Goal: Task Accomplishment & Management: Manage account settings

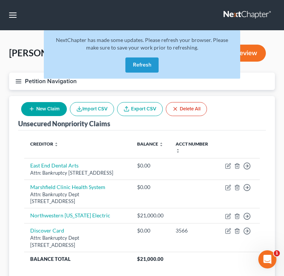
click at [136, 64] on button "Refresh" at bounding box center [141, 64] width 33 height 15
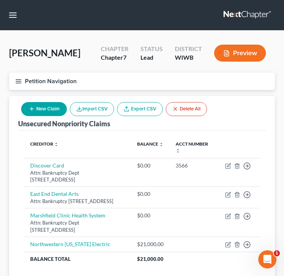
click at [21, 82] on icon "button" at bounding box center [18, 81] width 7 height 7
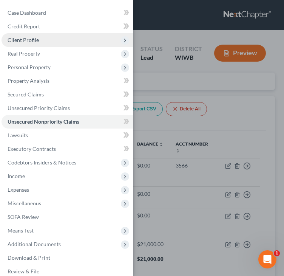
click at [122, 40] on icon at bounding box center [125, 40] width 6 height 6
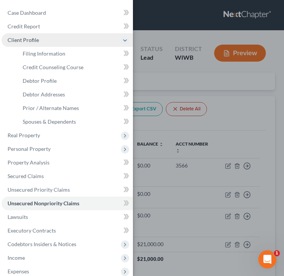
click at [200, 36] on div "Case Dashboard Payments Invoices Payments Payments Credit Report Client Profile" at bounding box center [142, 138] width 284 height 276
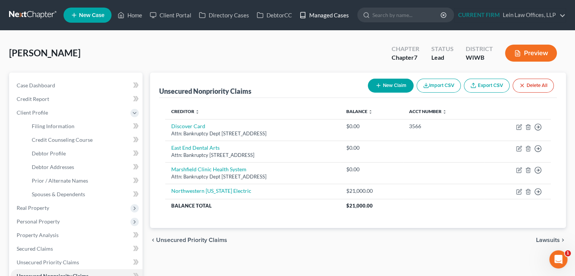
click at [290, 18] on link "Managed Cases" at bounding box center [324, 15] width 57 height 14
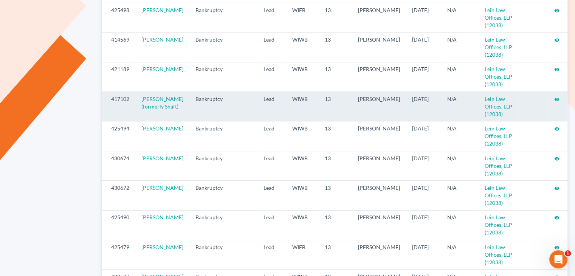
scroll to position [340, 0]
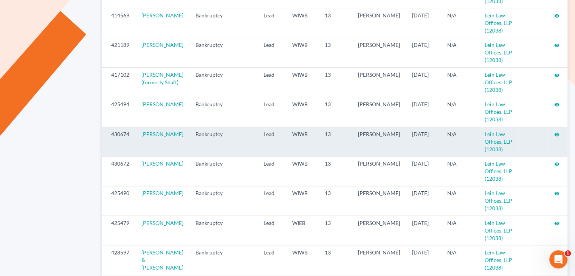
click at [555, 137] on icon "visibility" at bounding box center [556, 134] width 5 height 5
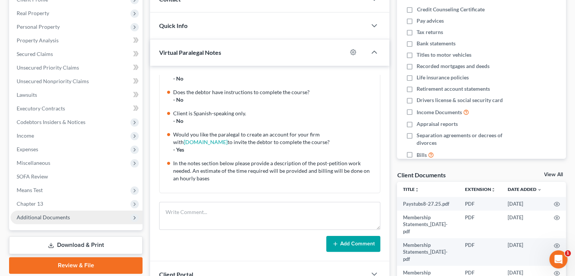
scroll to position [113, 0]
click at [70, 215] on span "Additional Documents" at bounding box center [77, 217] width 132 height 14
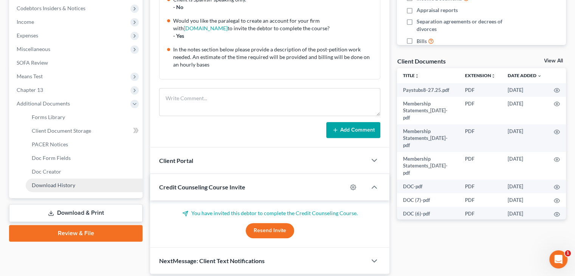
click at [59, 185] on span "Download History" at bounding box center [53, 185] width 43 height 6
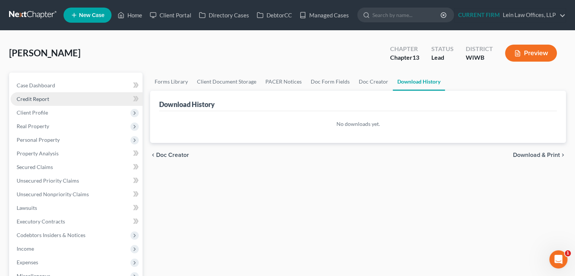
click at [44, 99] on span "Credit Report" at bounding box center [33, 99] width 33 height 6
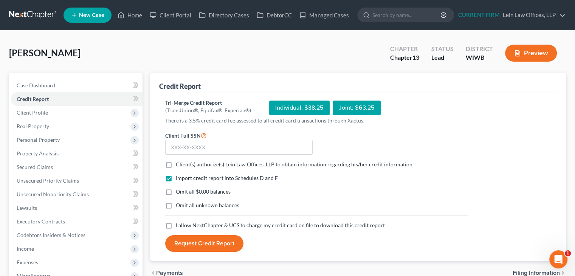
click at [176, 166] on label "Client(s) authorize(s) Lein Law Offices, LLP to obtain information regarding hi…" at bounding box center [295, 165] width 238 height 8
click at [179, 166] on input "Client(s) authorize(s) Lein Law Offices, LLP to obtain information regarding hi…" at bounding box center [181, 163] width 5 height 5
checkbox input "true"
click at [282, 3] on nav "Home New Case Client Portal Directory Cases DebtorCC Managed Cases Lein Law Off…" at bounding box center [287, 15] width 575 height 30
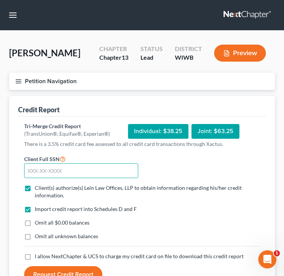
click at [68, 170] on input "text" at bounding box center [81, 170] width 114 height 15
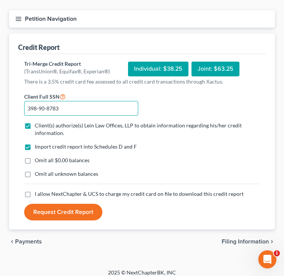
scroll to position [68, 0]
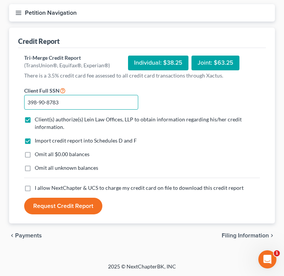
type input "398-90-8783"
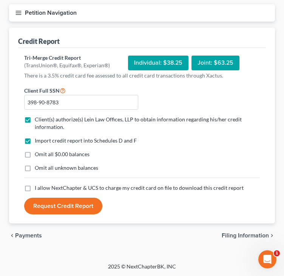
click at [35, 188] on label "I allow NextChapter & UCS to charge my credit card on file to download this cre…" at bounding box center [139, 188] width 209 height 8
click at [38, 188] on input "I allow NextChapter & UCS to charge my credit card on file to download this cre…" at bounding box center [40, 186] width 5 height 5
checkbox input "true"
click at [57, 208] on button "Request Credit Report" at bounding box center [63, 206] width 78 height 17
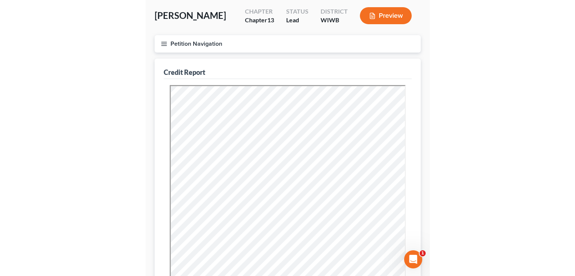
scroll to position [76, 0]
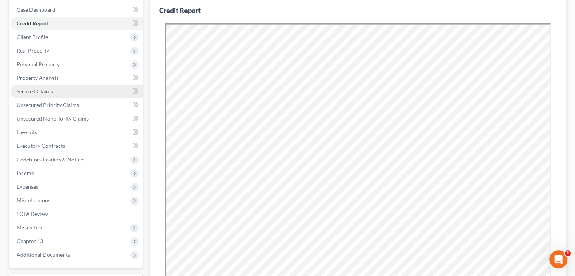
click at [47, 91] on span "Secured Claims" at bounding box center [35, 91] width 36 height 6
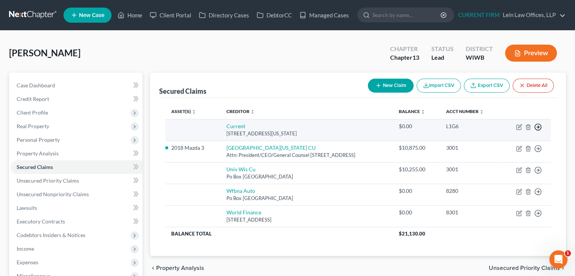
click at [540, 127] on icon "button" at bounding box center [538, 127] width 8 height 8
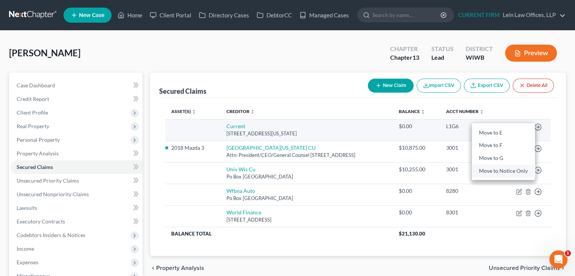
click at [497, 171] on link "Move to Notice Only" at bounding box center [503, 170] width 63 height 13
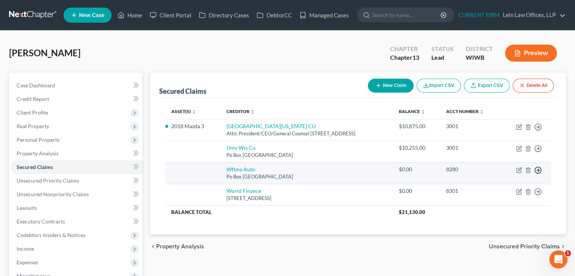
click at [538, 127] on line "button" at bounding box center [538, 127] width 3 height 0
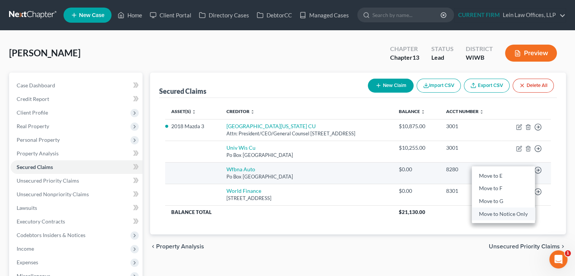
click at [514, 216] on link "Move to Notice Only" at bounding box center [503, 214] width 63 height 13
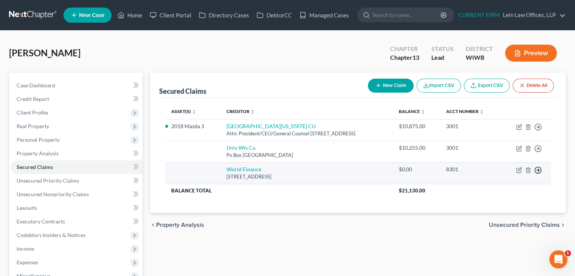
click at [539, 131] on icon "button" at bounding box center [538, 127] width 8 height 8
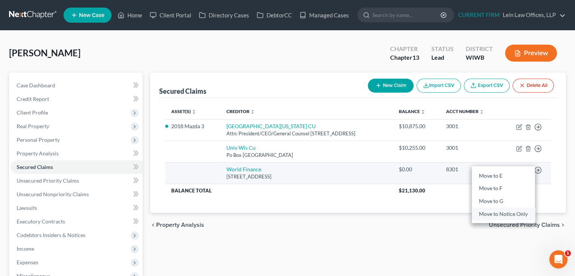
click at [512, 214] on link "Move to Notice Only" at bounding box center [503, 214] width 63 height 13
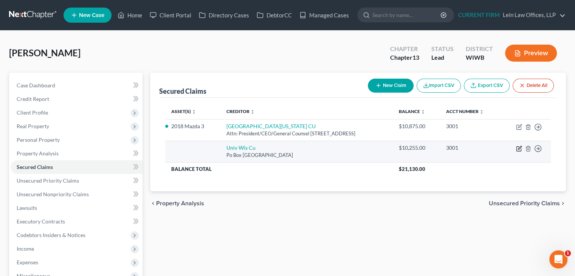
click at [517, 148] on icon "button" at bounding box center [519, 149] width 6 height 6
select select "52"
select select "0"
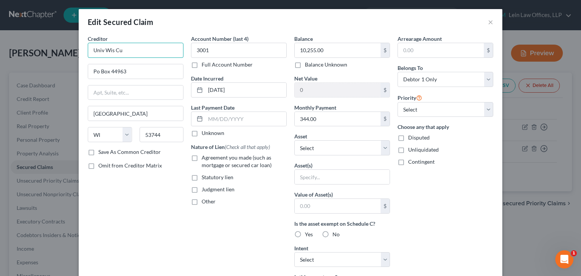
drag, startPoint x: 135, startPoint y: 48, endPoint x: 74, endPoint y: 51, distance: 61.3
click at [74, 51] on div "Edit Secured Claim × Creditor * Univ Wis Cu Po Box 44963 Madison State AL AK AR…" at bounding box center [290, 138] width 581 height 276
click at [90, 71] on input "Po Box 44963" at bounding box center [135, 71] width 95 height 14
paste input "Univ Wis Cu"
drag, startPoint x: 168, startPoint y: 133, endPoint x: 133, endPoint y: 135, distance: 34.8
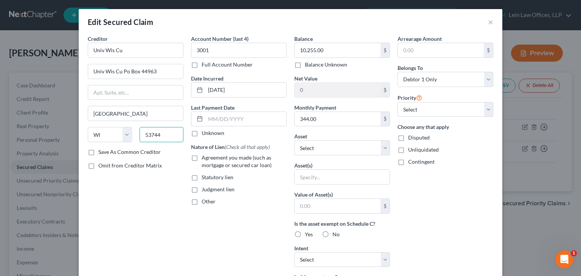
click at [136, 135] on div "53744" at bounding box center [162, 134] width 52 height 15
click at [161, 70] on input "Univ Wis Cu Po Box 44963" at bounding box center [135, 71] width 95 height 14
paste input "53744"
type input "Univ Wis Cu Po Box 44963 53744"
drag, startPoint x: 171, startPoint y: 71, endPoint x: 87, endPoint y: 70, distance: 83.5
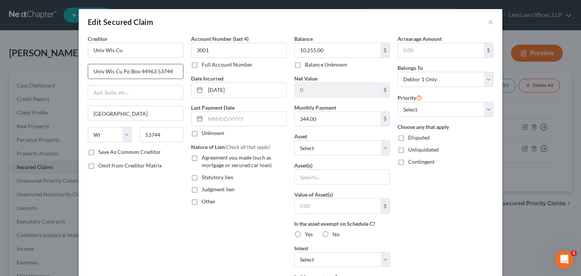
click at [88, 70] on input "Univ Wis Cu Po Box 44963 53744" at bounding box center [135, 71] width 95 height 14
click at [168, 71] on input "Univ Wis Cu Po Box 44963 53744" at bounding box center [135, 71] width 95 height 14
drag, startPoint x: 168, startPoint y: 71, endPoint x: 85, endPoint y: 71, distance: 83.5
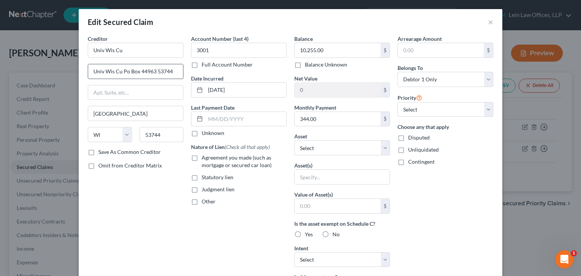
click at [88, 71] on input "Univ Wis Cu Po Box 44963 53744" at bounding box center [135, 71] width 95 height 14
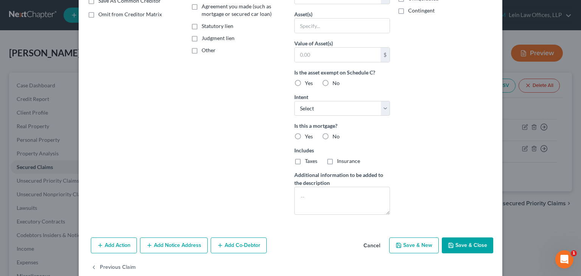
scroll to position [164, 0]
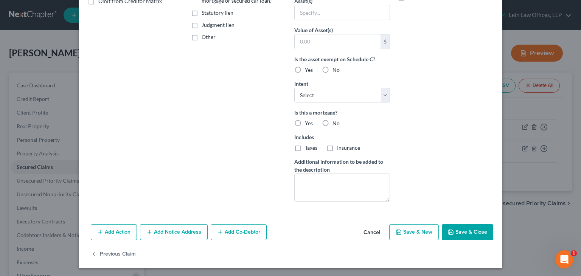
click at [370, 225] on button "Cancel" at bounding box center [371, 232] width 29 height 15
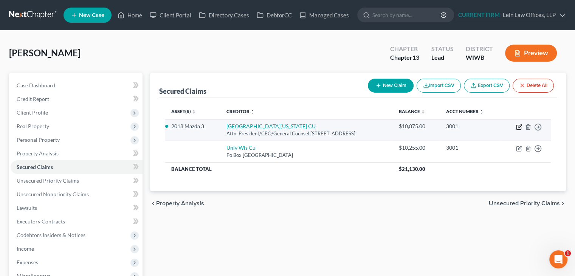
click at [519, 127] on icon "button" at bounding box center [519, 125] width 3 height 3
select select "52"
select select "5"
select select "4"
select select "3"
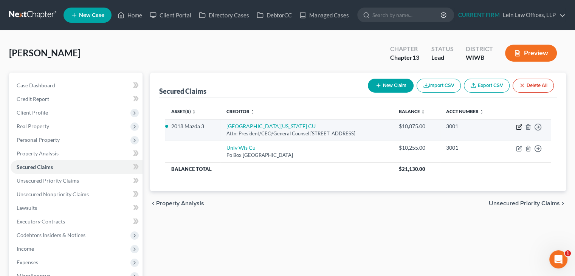
select select "0"
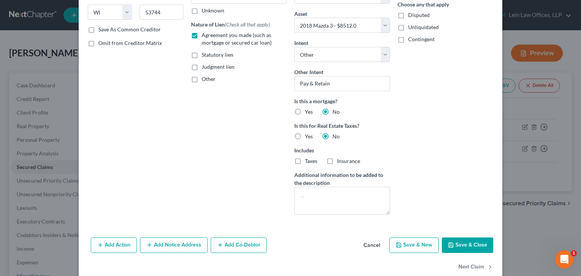
scroll to position [135, 0]
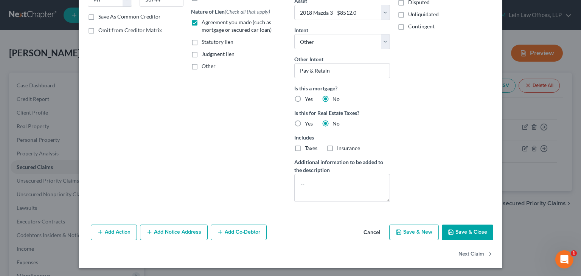
click at [180, 232] on button "Add Notice Address" at bounding box center [174, 233] width 68 height 16
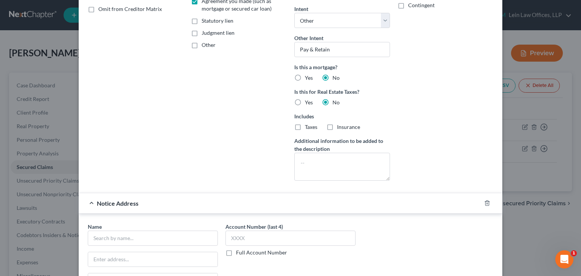
scroll to position [211, 0]
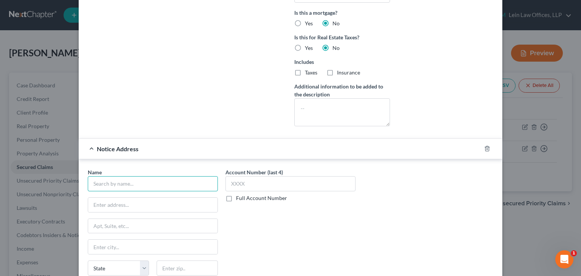
click at [162, 180] on input "text" at bounding box center [153, 183] width 130 height 15
paste input "Univ Wis Cu Po Box 44963 53744"
type input "Univ Wis Cu Po Box 44963 53744"
drag, startPoint x: 154, startPoint y: 182, endPoint x: 179, endPoint y: 182, distance: 25.0
click at [179, 182] on input "Univ Wis Cu Po Box 44963 53744" at bounding box center [153, 183] width 130 height 15
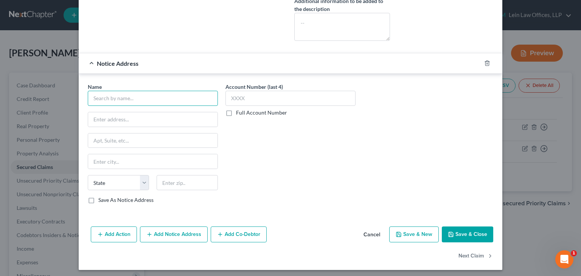
scroll to position [297, 0]
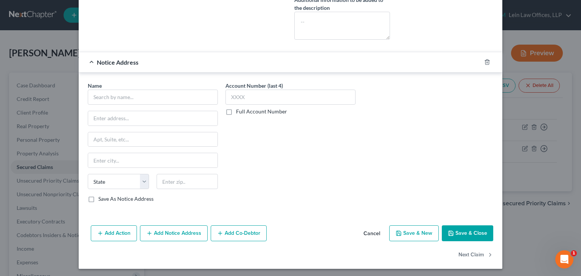
click at [367, 230] on button "Cancel" at bounding box center [371, 233] width 29 height 15
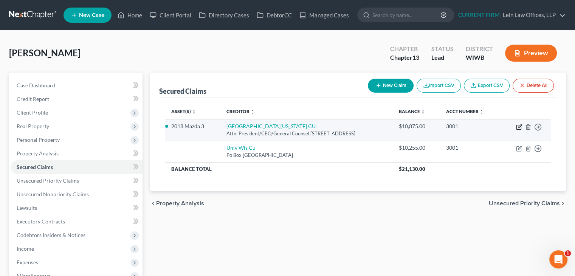
click at [519, 127] on icon "button" at bounding box center [519, 127] width 6 height 6
select select "52"
select select "5"
select select "4"
select select "3"
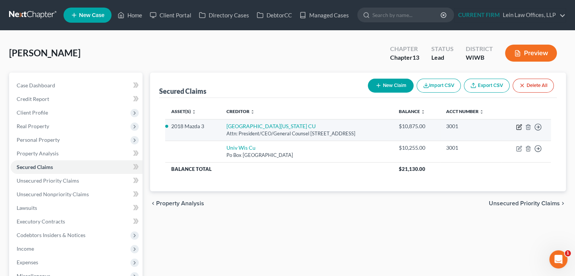
select select "0"
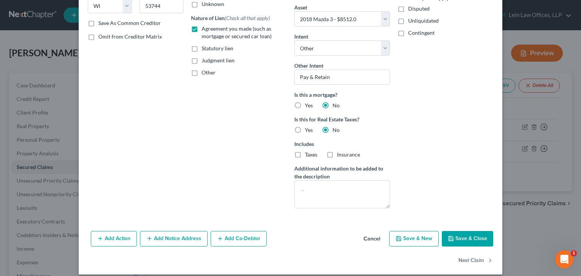
scroll to position [135, 0]
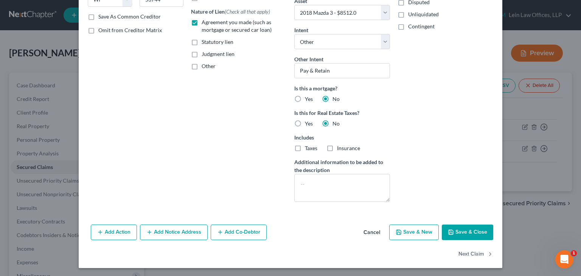
click at [158, 228] on button "Add Notice Address" at bounding box center [174, 233] width 68 height 16
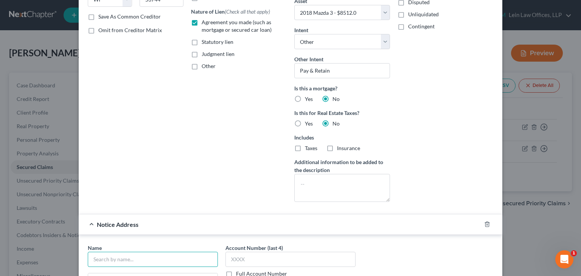
click at [140, 257] on input "text" at bounding box center [153, 259] width 130 height 15
paste input "Univ Wis Cu Po Box 44963 53744"
drag, startPoint x: 154, startPoint y: 257, endPoint x: 205, endPoint y: 258, distance: 51.0
click at [204, 258] on input "Univ Wis Cu Po Box 44963 53744" at bounding box center [153, 259] width 130 height 15
click at [180, 161] on div "Creditor * University of Wisconsin CU Attn: President/CEO/General Counsel PO Bo…" at bounding box center [135, 53] width 103 height 308
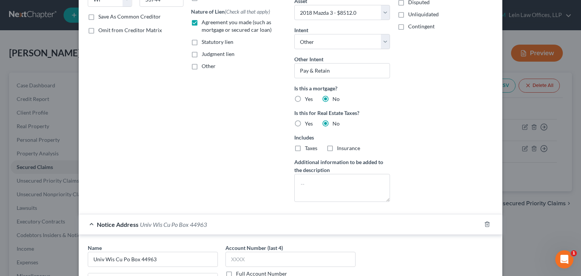
type input "Univ Wis Cu Po Box 44963"
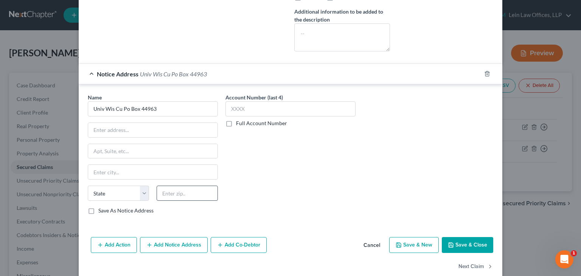
scroll to position [287, 0]
click at [184, 192] on input "text" at bounding box center [186, 192] width 61 height 15
paste input "53744"
type input "53744"
type input "Madison"
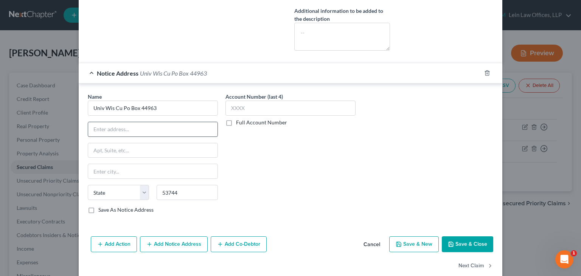
select select "52"
drag, startPoint x: 123, startPoint y: 106, endPoint x: 193, endPoint y: 104, distance: 70.4
click at [193, 104] on input "Univ Wis Cu Po Box 44963" at bounding box center [153, 108] width 130 height 15
click at [151, 126] on input "text" at bounding box center [152, 129] width 129 height 14
type input "Univ Wis Cu"
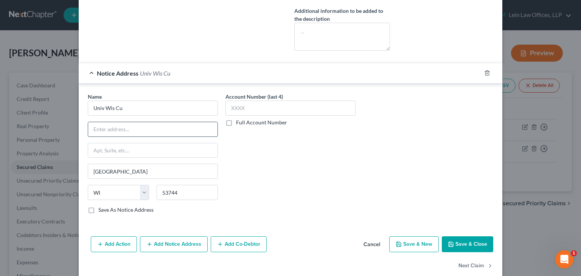
paste input "Po Box 44963"
click at [98, 128] on input "Po Box 44963" at bounding box center [152, 129] width 129 height 14
click at [96, 127] on input "Po Box 44963" at bounding box center [152, 129] width 129 height 14
type input "PO Box 44963"
click at [458, 242] on button "Save & Close" at bounding box center [466, 244] width 51 height 16
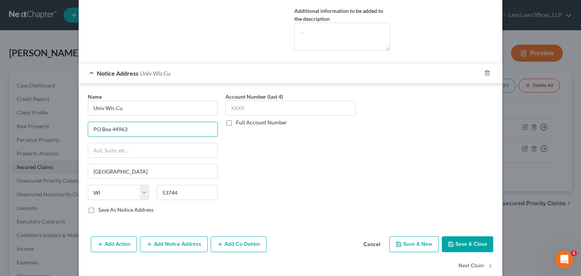
select select
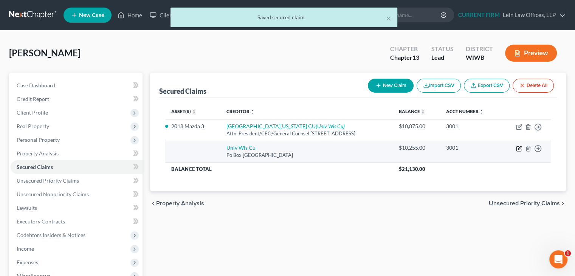
click at [518, 148] on icon "button" at bounding box center [519, 147] width 3 height 3
select select "52"
select select "0"
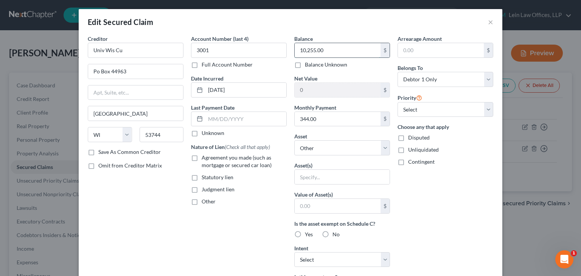
click at [324, 52] on input "10,255.00" at bounding box center [337, 50] width 86 height 14
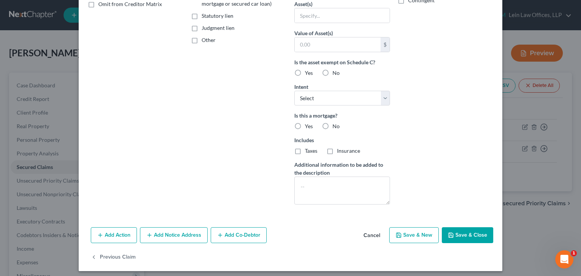
scroll to position [164, 0]
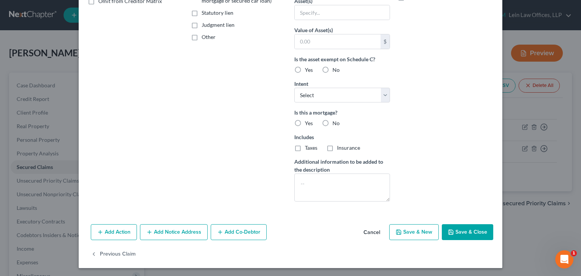
click at [376, 232] on button "Cancel" at bounding box center [371, 232] width 29 height 15
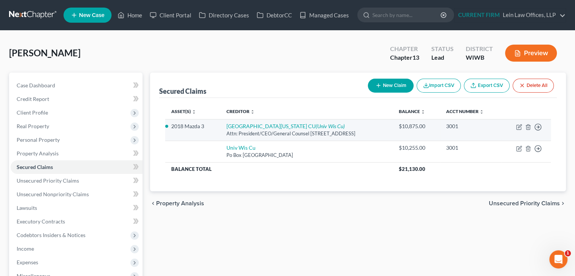
click at [287, 130] on div "Attn: President/CEO/General Counsel PO Box 44963, Madison, WI 53744" at bounding box center [306, 133] width 160 height 7
click at [316, 126] on icon "(Univ Wis Cu)" at bounding box center [330, 126] width 29 height 6
select select "52"
select select "5"
select select "4"
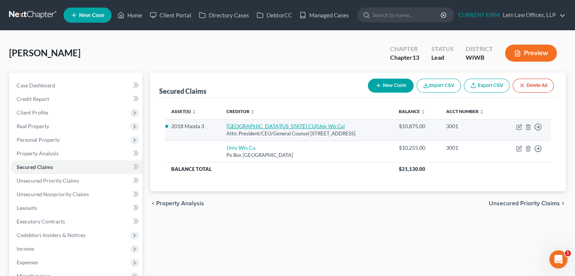
select select "3"
select select "0"
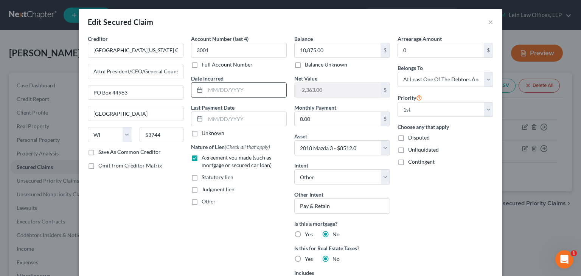
click at [258, 83] on input "text" at bounding box center [245, 90] width 81 height 14
type input "0"
type input "11/01/2021"
click at [338, 50] on input "10,875.00" at bounding box center [337, 50] width 86 height 14
paste input "25"
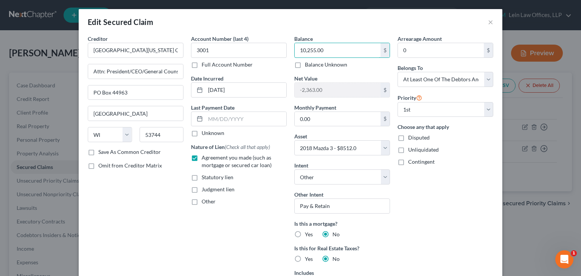
type input "10,255.00"
click at [433, 192] on div "Arrearage Amount 0 $ Belongs To * Select Debtor 1 Only Debtor 2 Only Debtor 1 A…" at bounding box center [444, 189] width 103 height 308
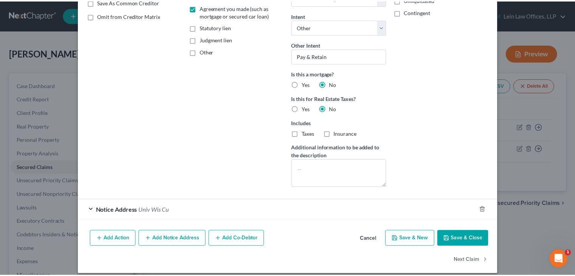
scroll to position [151, 0]
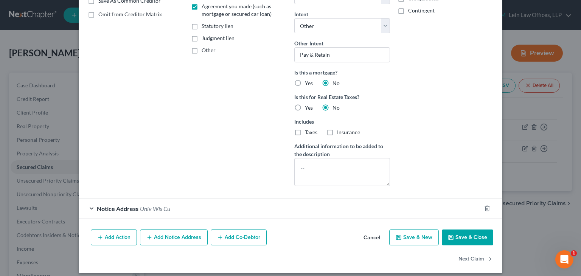
click at [455, 235] on button "Save & Close" at bounding box center [466, 237] width 51 height 16
select select
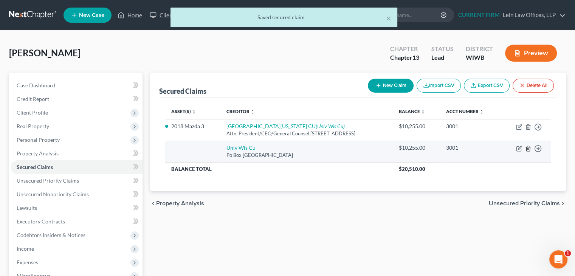
click at [528, 149] on icon "button" at bounding box center [528, 149] width 6 height 6
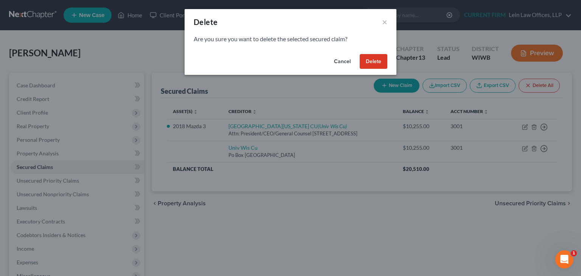
click at [373, 62] on button "Delete" at bounding box center [373, 61] width 28 height 15
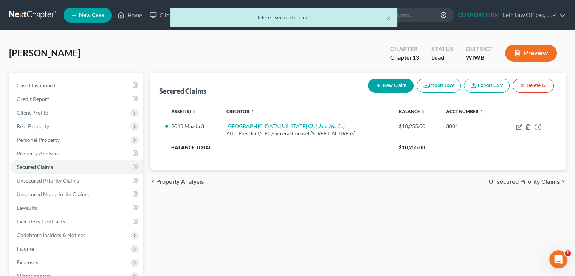
click at [499, 181] on span "Unsecured Priority Claims" at bounding box center [524, 182] width 71 height 6
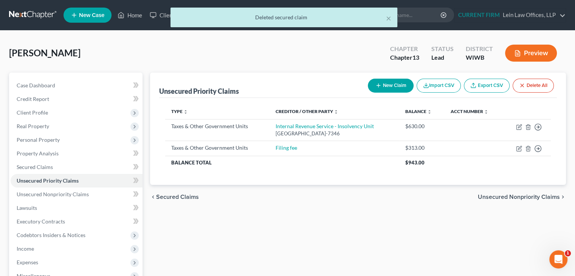
click at [533, 195] on span "Unsecured Nonpriority Claims" at bounding box center [519, 197] width 82 height 6
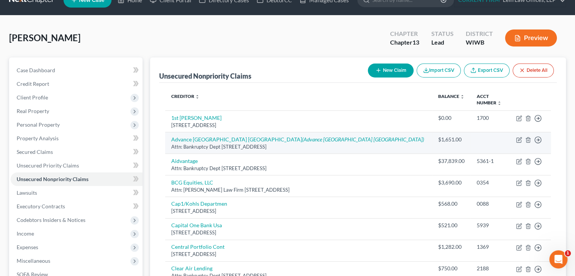
scroll to position [38, 0]
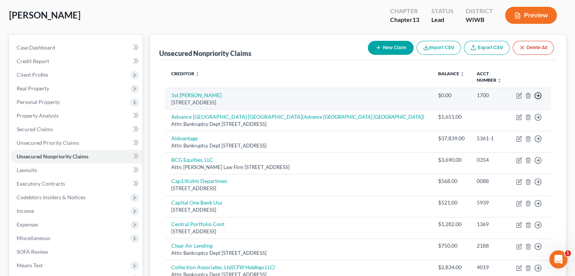
click at [539, 94] on icon "button" at bounding box center [538, 96] width 8 height 8
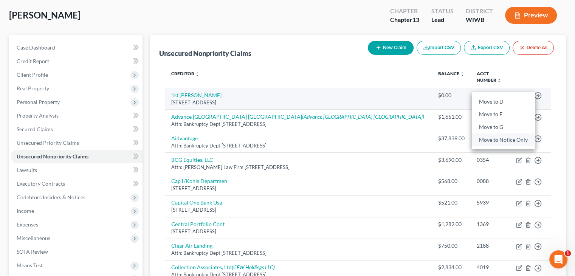
click at [503, 140] on link "Move to Notice Only" at bounding box center [503, 139] width 63 height 13
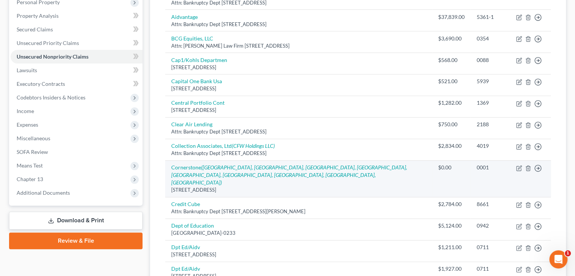
scroll to position [151, 0]
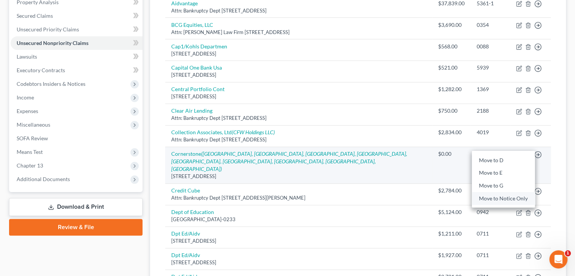
click at [508, 197] on link "Move to Notice Only" at bounding box center [503, 198] width 63 height 13
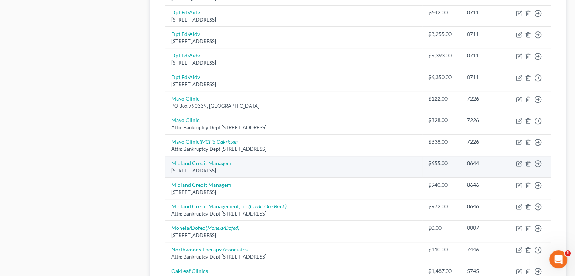
scroll to position [416, 0]
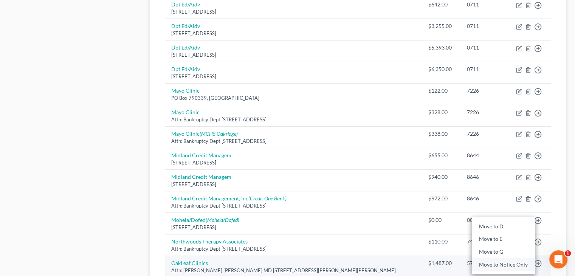
click at [493, 258] on link "Move to Notice Only" at bounding box center [503, 264] width 63 height 13
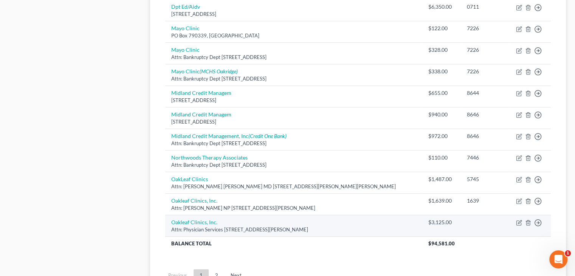
scroll to position [491, 0]
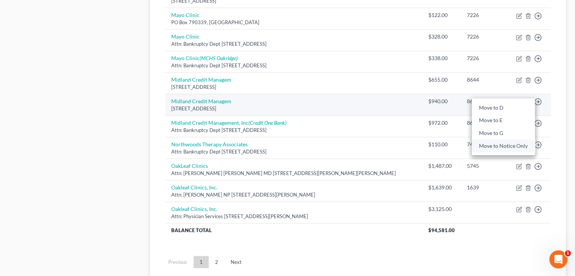
click at [506, 139] on link "Move to Notice Only" at bounding box center [503, 145] width 63 height 13
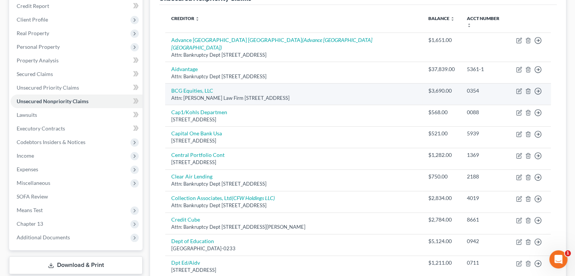
scroll to position [76, 0]
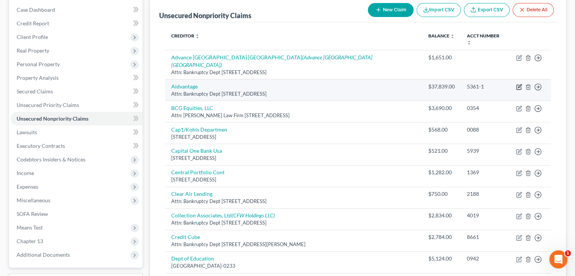
click at [519, 84] on icon "button" at bounding box center [519, 87] width 6 height 6
select select "45"
select select "17"
select select "0"
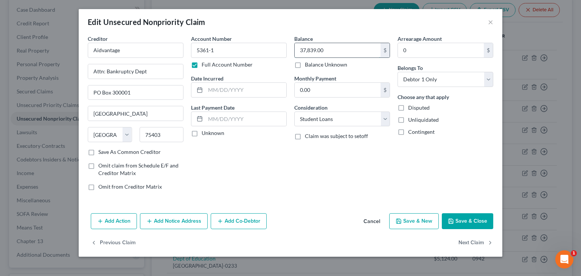
click at [303, 50] on input "37,839.00" at bounding box center [337, 50] width 86 height 14
click at [297, 50] on input "37,839.00" at bounding box center [337, 50] width 86 height 14
click at [303, 49] on input "37,839.00" at bounding box center [337, 50] width 86 height 14
type input "3,839.00"
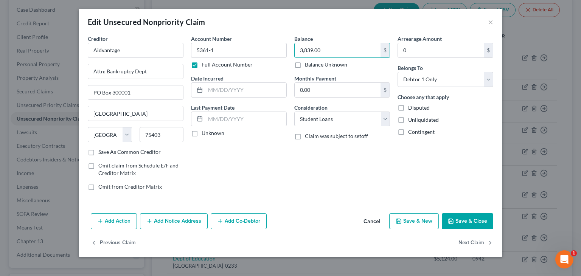
click at [457, 215] on button "Save & Close" at bounding box center [466, 221] width 51 height 16
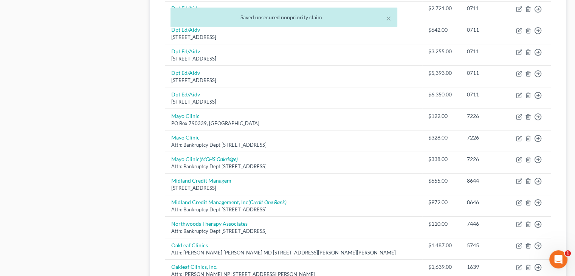
scroll to position [491, 0]
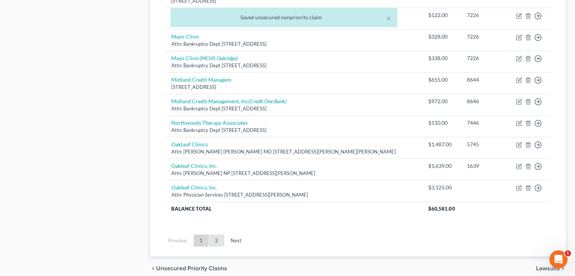
click at [218, 234] on link "2" at bounding box center [216, 240] width 15 height 12
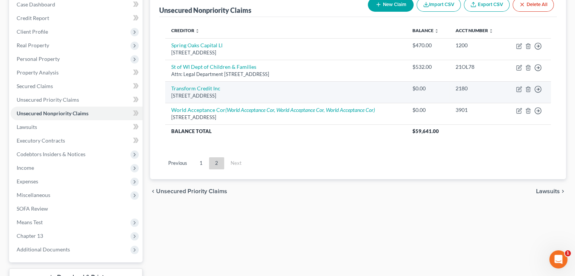
scroll to position [64, 0]
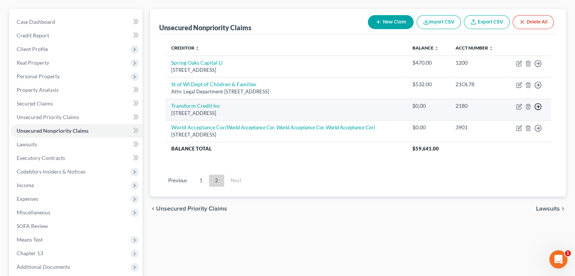
click at [537, 64] on line "button" at bounding box center [538, 64] width 3 height 0
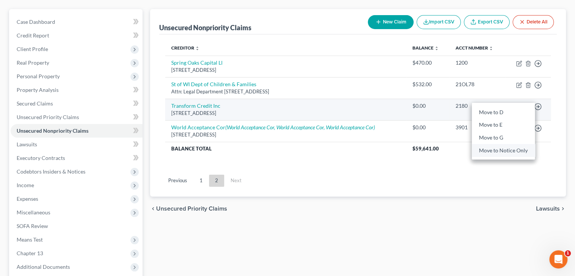
click at [506, 150] on link "Move to Notice Only" at bounding box center [503, 150] width 63 height 13
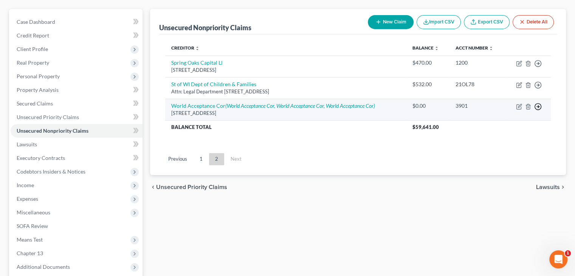
click at [539, 67] on icon "button" at bounding box center [538, 64] width 8 height 8
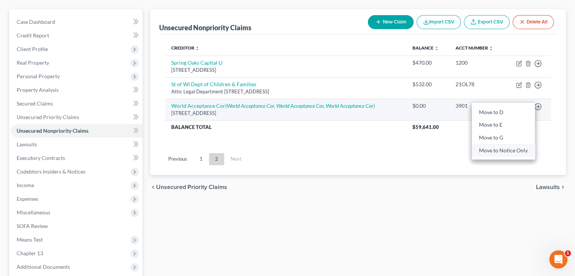
click at [504, 147] on link "Move to Notice Only" at bounding box center [503, 150] width 63 height 13
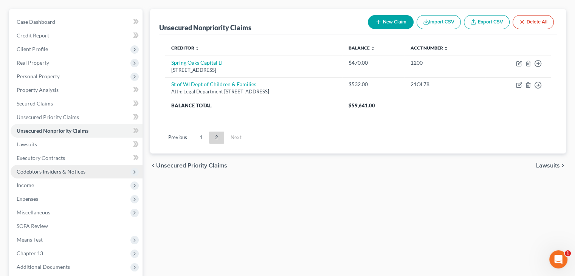
click at [33, 170] on span "Codebtors Insiders & Notices" at bounding box center [51, 171] width 69 height 6
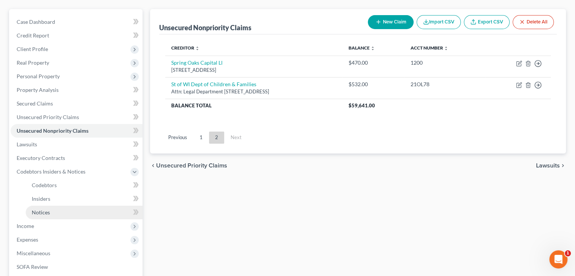
click at [36, 212] on span "Notices" at bounding box center [41, 212] width 18 height 6
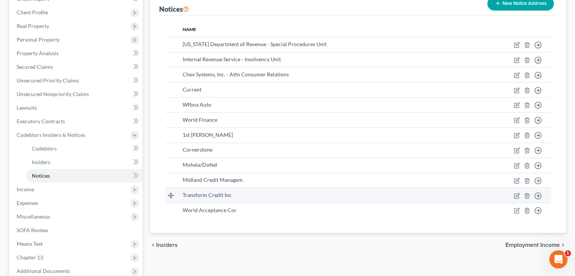
scroll to position [113, 0]
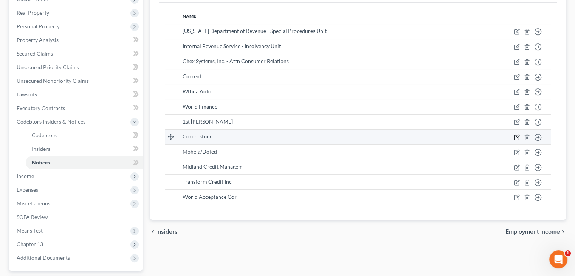
click at [517, 137] on icon "button" at bounding box center [517, 137] width 6 height 6
select select "46"
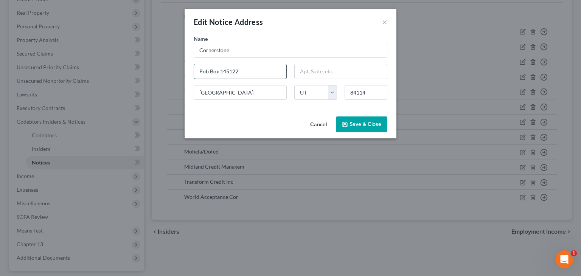
click at [207, 70] on input "Pob Box 145122" at bounding box center [240, 71] width 92 height 14
type input "PO Box 145122"
click at [378, 132] on div "Cancel Save & Close" at bounding box center [290, 125] width 212 height 25
click at [373, 125] on span "Save & Close" at bounding box center [365, 124] width 32 height 6
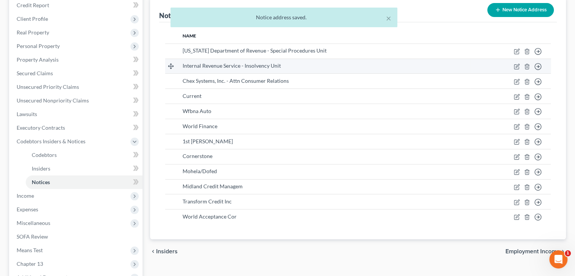
scroll to position [76, 0]
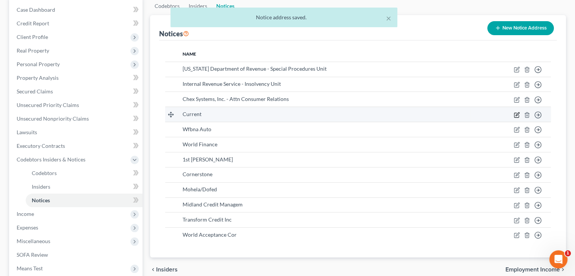
click at [516, 114] on icon "button" at bounding box center [517, 115] width 6 height 6
select select "35"
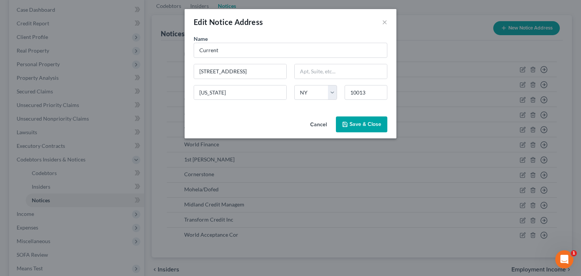
click at [322, 125] on button "Cancel" at bounding box center [318, 124] width 29 height 15
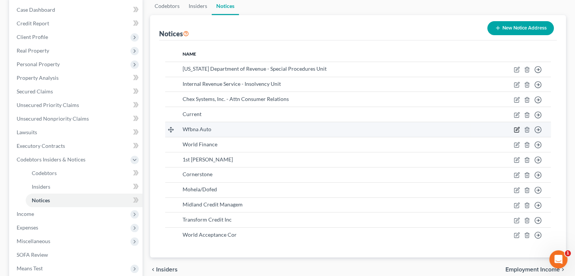
click at [517, 130] on icon "button" at bounding box center [517, 130] width 6 height 6
select select "28"
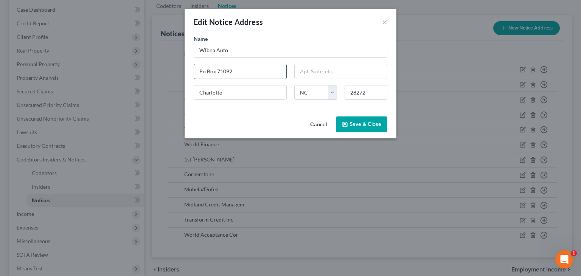
click at [204, 70] on input "Po Box 71092" at bounding box center [240, 71] width 92 height 14
type input "PO Box 71092"
click at [363, 126] on span "Save & Close" at bounding box center [365, 124] width 32 height 6
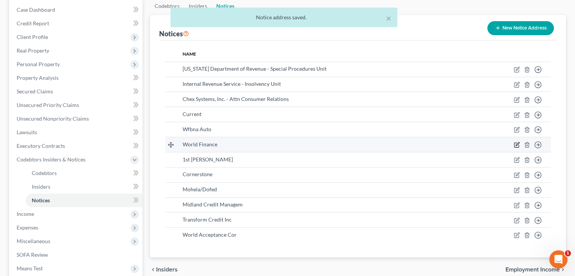
click at [515, 144] on icon "button" at bounding box center [517, 145] width 6 height 6
select select "42"
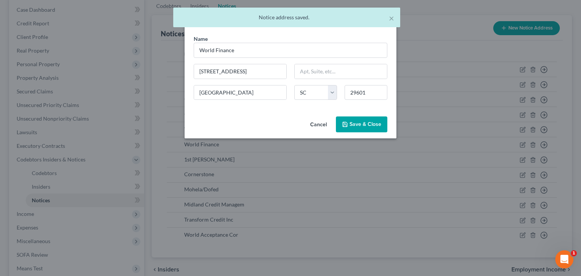
click at [325, 127] on button "Cancel" at bounding box center [318, 124] width 29 height 15
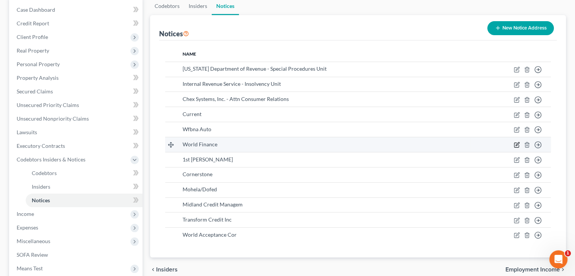
click at [518, 146] on icon "button" at bounding box center [517, 145] width 6 height 6
select select "42"
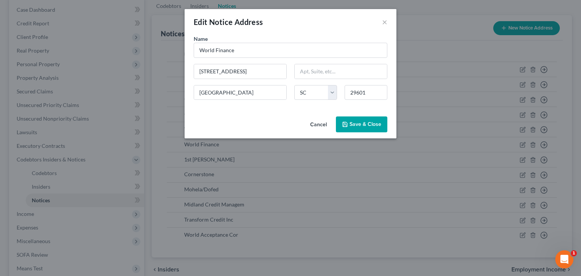
click at [323, 125] on button "Cancel" at bounding box center [318, 124] width 29 height 15
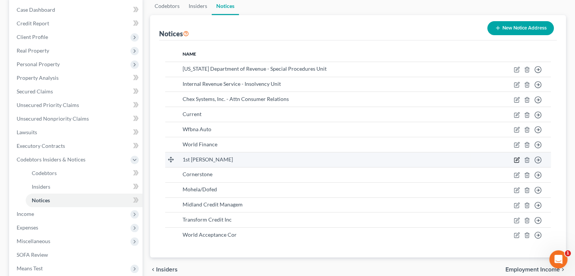
click at [516, 161] on icon "button" at bounding box center [517, 160] width 6 height 6
select select "10"
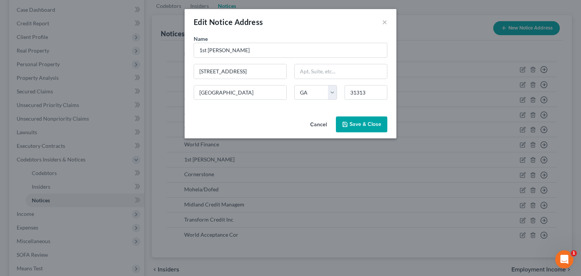
click at [323, 125] on button "Cancel" at bounding box center [318, 124] width 29 height 15
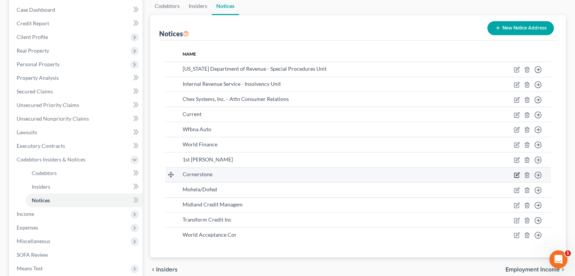
click at [516, 173] on icon "button" at bounding box center [517, 175] width 6 height 6
select select "46"
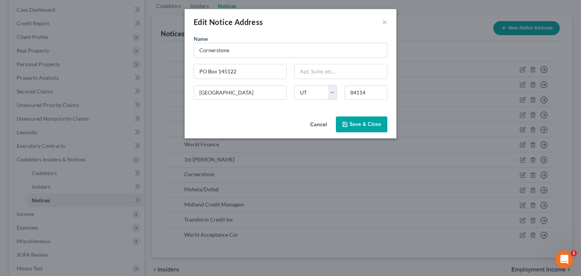
click at [319, 123] on button "Cancel" at bounding box center [318, 124] width 29 height 15
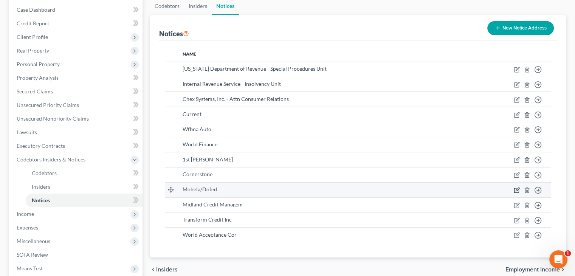
click at [516, 189] on icon "button" at bounding box center [517, 190] width 6 height 6
select select "26"
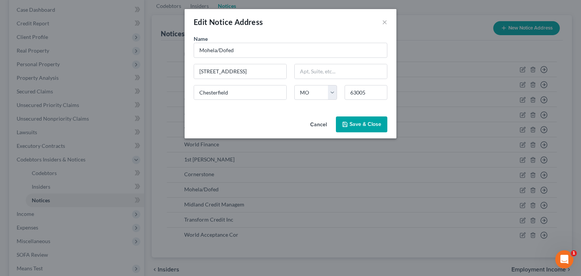
click at [319, 124] on button "Cancel" at bounding box center [318, 124] width 29 height 15
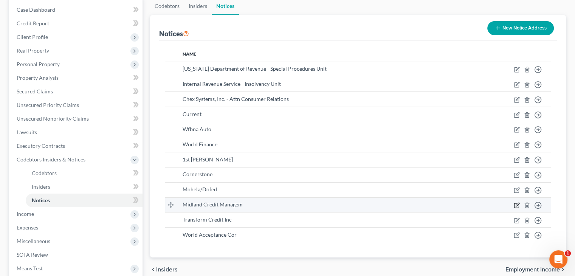
click at [516, 203] on icon "button" at bounding box center [516, 205] width 5 height 5
select select "23"
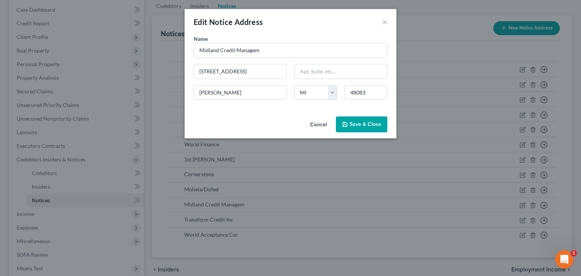
click at [323, 124] on button "Cancel" at bounding box center [318, 124] width 29 height 15
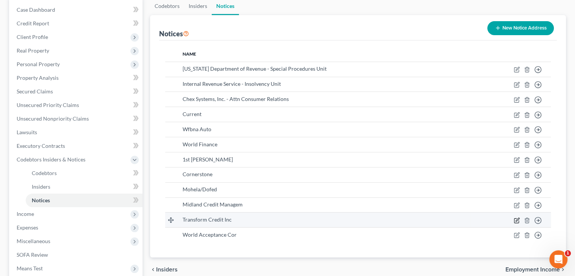
click at [514, 221] on icon "button" at bounding box center [516, 220] width 5 height 5
select select "14"
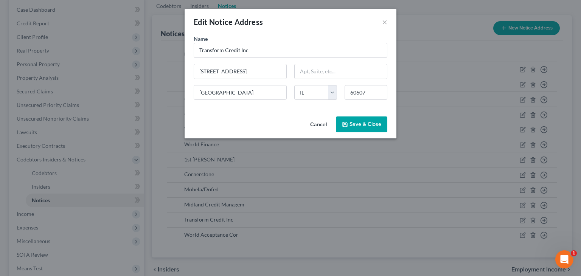
click at [312, 125] on button "Cancel" at bounding box center [318, 124] width 29 height 15
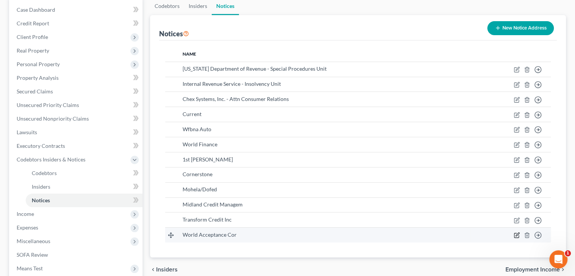
click at [516, 235] on icon "button" at bounding box center [517, 235] width 6 height 6
select select "42"
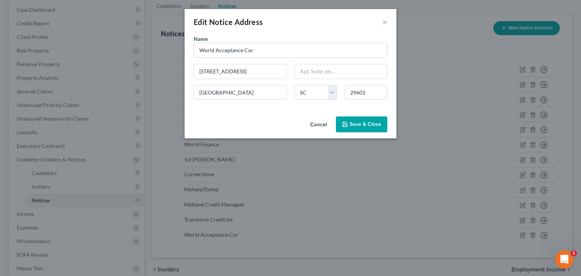
click at [321, 128] on button "Cancel" at bounding box center [318, 124] width 29 height 15
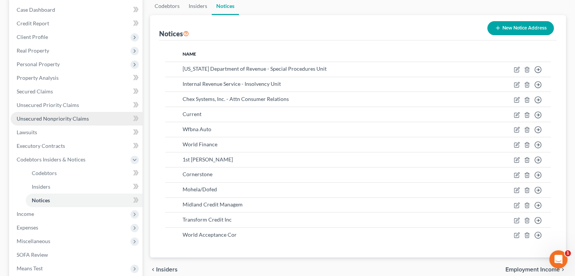
click at [67, 118] on span "Unsecured Nonpriority Claims" at bounding box center [53, 118] width 72 height 6
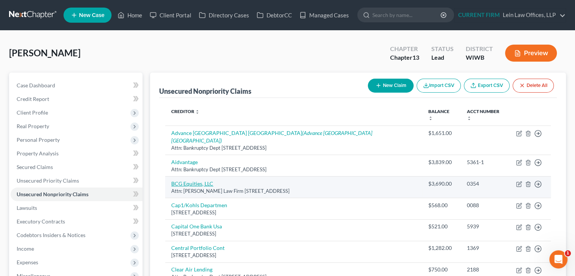
scroll to position [38, 0]
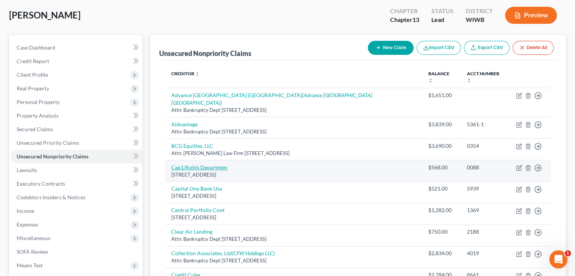
click at [195, 164] on link "Cap1/Kohls Departmen" at bounding box center [199, 167] width 56 height 6
select select "46"
select select "1"
select select "0"
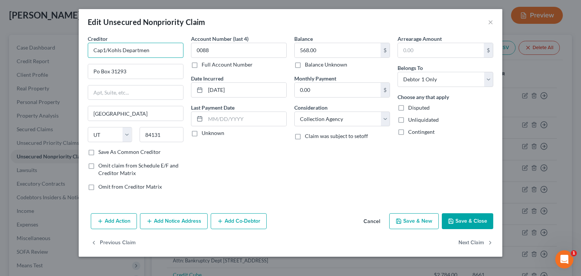
click at [157, 51] on input "Cap1/Kohls Departmen" at bounding box center [136, 50] width 96 height 15
type input "Cap1/Kohls Department"
click at [98, 70] on input "Po Box 31293" at bounding box center [135, 71] width 95 height 14
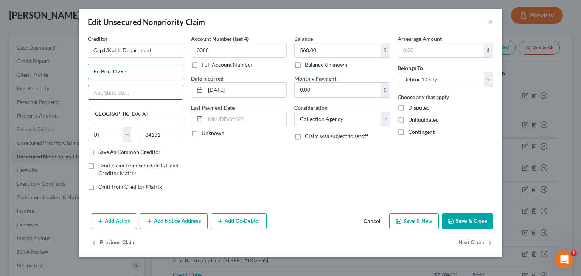
type input "PO Box 31293"
click at [469, 222] on button "Save & Close" at bounding box center [466, 221] width 51 height 16
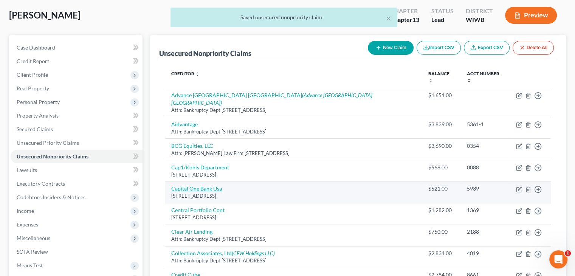
click at [190, 185] on link "Capital One Bank Usa" at bounding box center [196, 188] width 51 height 6
select select "46"
select select "1"
select select "0"
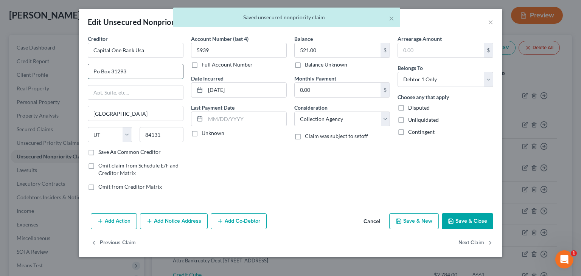
click at [134, 69] on input "Po Box 31293" at bounding box center [135, 71] width 95 height 14
type input "PO Box 31293"
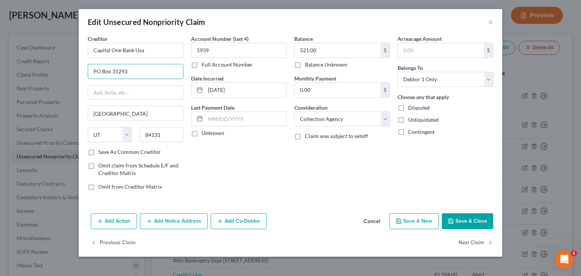
click at [460, 220] on button "Save & Close" at bounding box center [466, 221] width 51 height 16
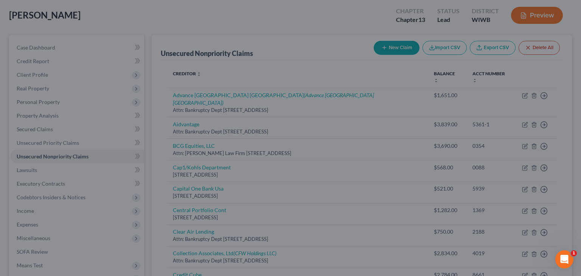
type input "0"
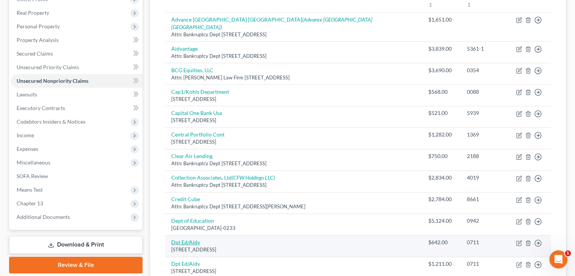
scroll to position [151, 0]
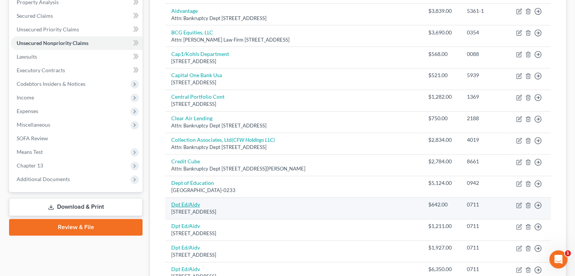
click at [184, 201] on link "Dpt Ed/Aidv" at bounding box center [185, 204] width 29 height 6
select select "45"
select select "17"
select select "0"
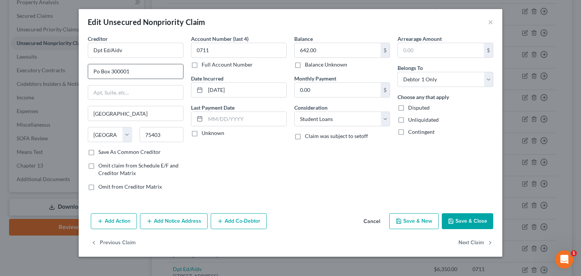
click at [130, 74] on input "Po Box 300001" at bounding box center [135, 71] width 95 height 14
type input "PO Box 300001"
click at [459, 219] on button "Save & Close" at bounding box center [466, 221] width 51 height 16
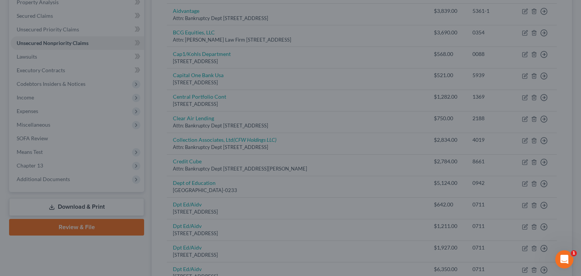
type input "0"
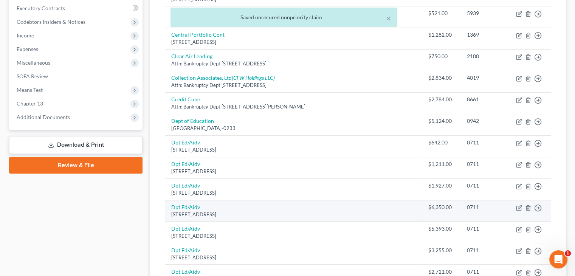
scroll to position [227, 0]
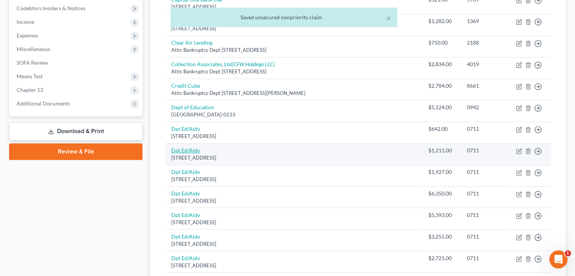
click at [195, 147] on link "Dpt Ed/Aidv" at bounding box center [185, 150] width 29 height 6
select select "45"
select select "17"
select select "0"
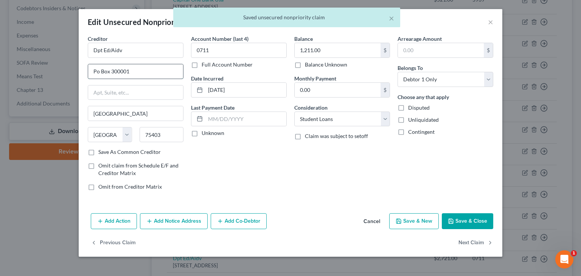
click at [151, 67] on input "Po Box 300001" at bounding box center [135, 71] width 95 height 14
type input "PO Box 300001"
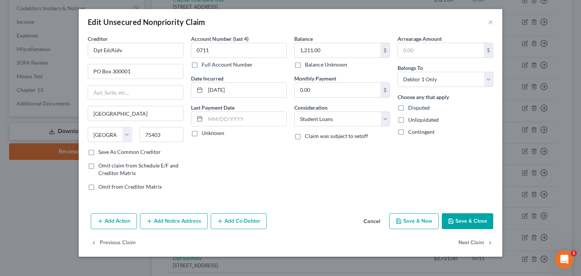
click at [460, 223] on button "Save & Close" at bounding box center [466, 221] width 51 height 16
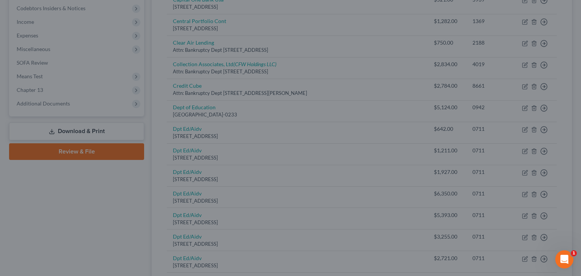
type input "0"
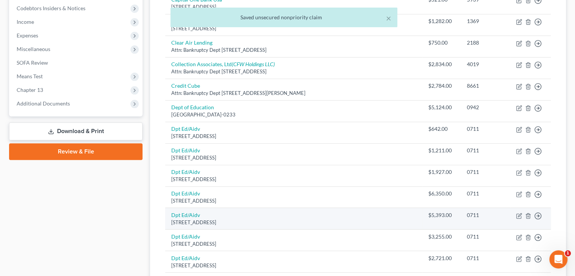
scroll to position [265, 0]
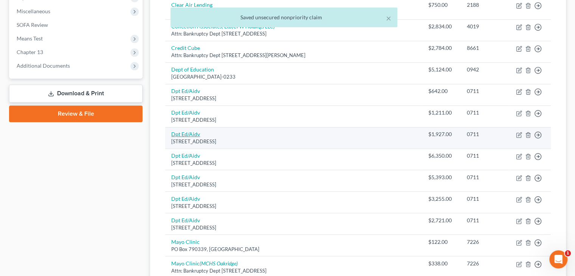
click at [190, 131] on link "Dpt Ed/Aidv" at bounding box center [185, 134] width 29 height 6
select select "45"
select select "17"
select select "0"
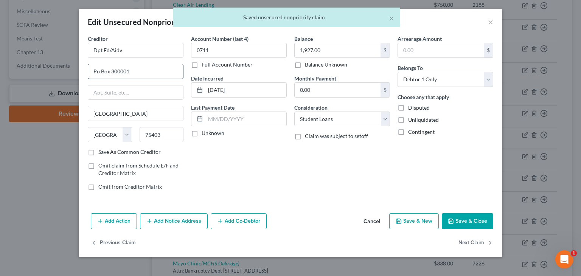
click at [146, 68] on input "Po Box 300001" at bounding box center [135, 71] width 95 height 14
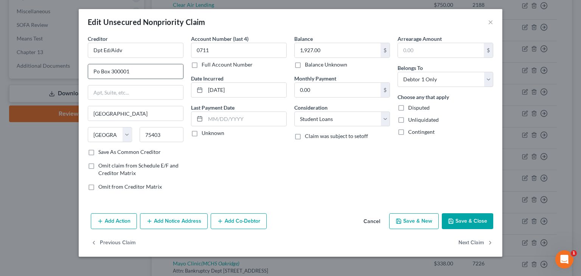
type input "PO Box 300001"
click at [466, 224] on button "Save & Close" at bounding box center [466, 221] width 51 height 16
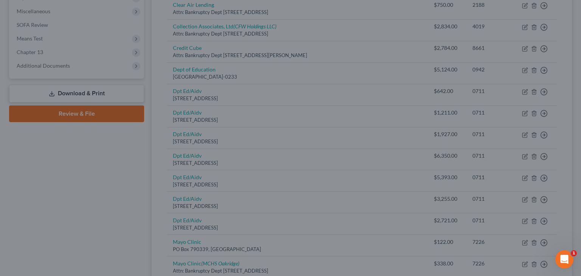
type input "0"
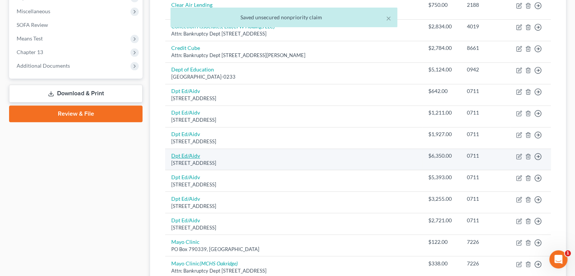
click at [186, 152] on link "Dpt Ed/Aidv" at bounding box center [185, 155] width 29 height 6
select select "45"
select select "17"
select select "0"
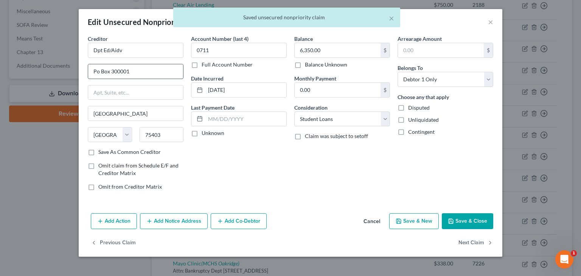
click at [139, 68] on input "Po Box 300001" at bounding box center [135, 71] width 95 height 14
type input "PO Box 300001"
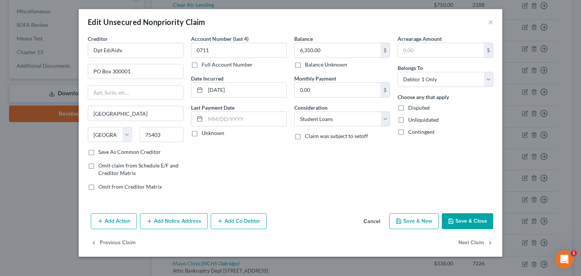
click at [458, 215] on button "Save & Close" at bounding box center [466, 221] width 51 height 16
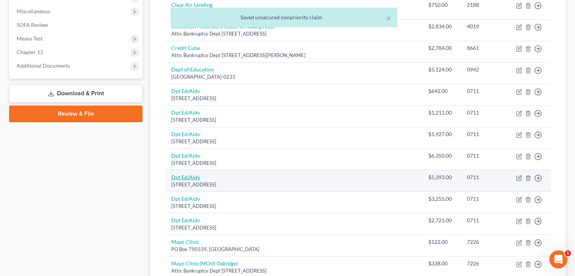
click at [184, 174] on link "Dpt Ed/Aidv" at bounding box center [185, 177] width 29 height 6
select select "45"
select select "17"
select select "0"
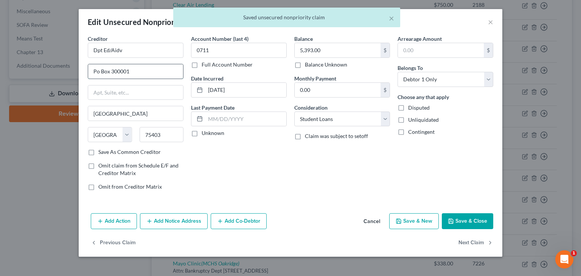
click at [157, 74] on input "Po Box 300001" at bounding box center [135, 71] width 95 height 14
type input "PO Box 300001"
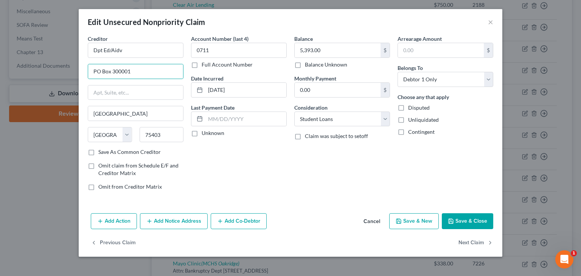
click at [472, 222] on button "Save & Close" at bounding box center [466, 221] width 51 height 16
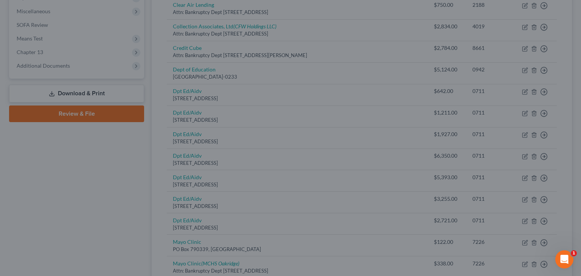
type input "0"
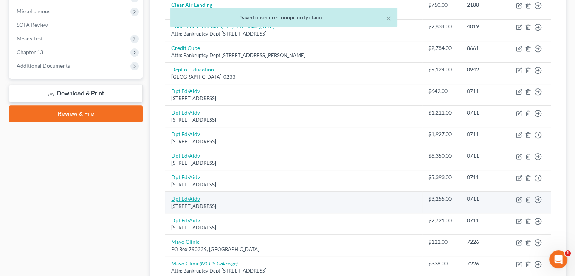
click at [183, 195] on link "Dpt Ed/Aidv" at bounding box center [185, 198] width 29 height 6
select select "45"
select select "17"
select select "0"
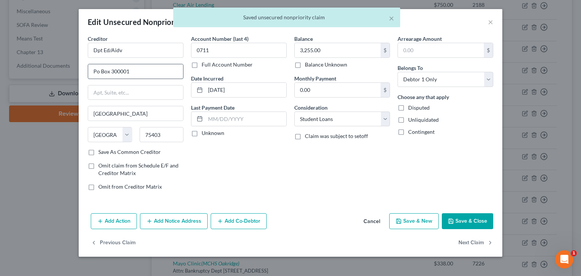
click at [152, 74] on input "Po Box 300001" at bounding box center [135, 71] width 95 height 14
type input "PO Box 300001"
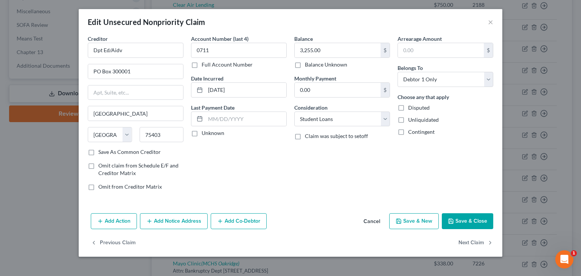
click at [472, 221] on button "Save & Close" at bounding box center [466, 221] width 51 height 16
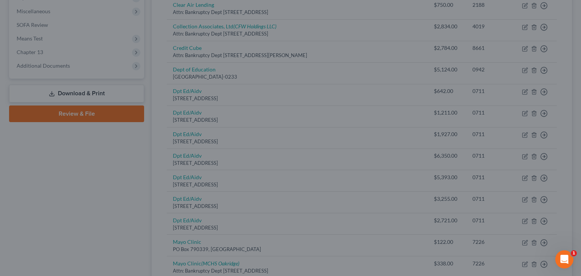
type input "0"
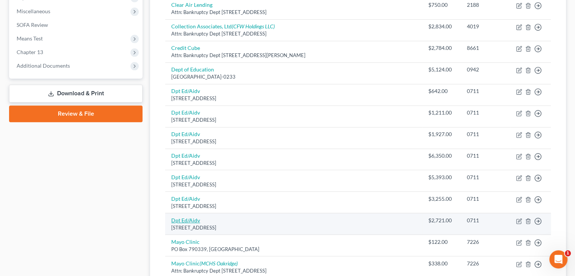
click at [182, 217] on link "Dpt Ed/Aidv" at bounding box center [185, 220] width 29 height 6
select select "45"
select select "17"
select select "0"
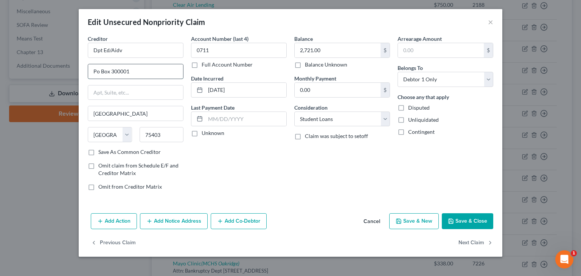
click at [152, 65] on input "Po Box 300001" at bounding box center [135, 71] width 95 height 14
type input "PO Box 300001"
click at [458, 222] on button "Save & Close" at bounding box center [466, 221] width 51 height 16
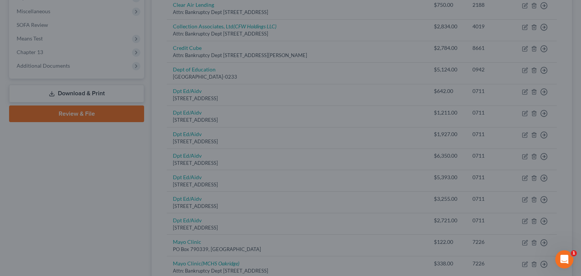
type input "0"
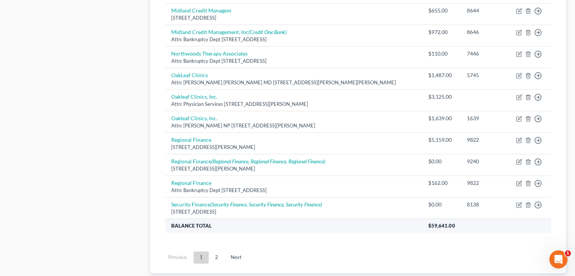
scroll to position [567, 0]
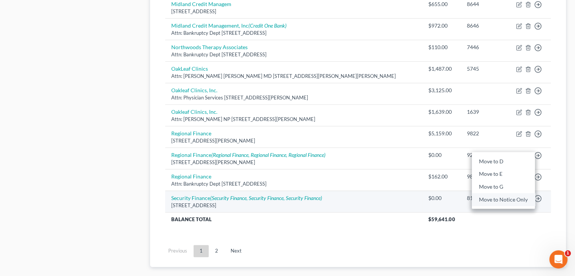
click at [502, 193] on link "Move to Notice Only" at bounding box center [503, 199] width 63 height 13
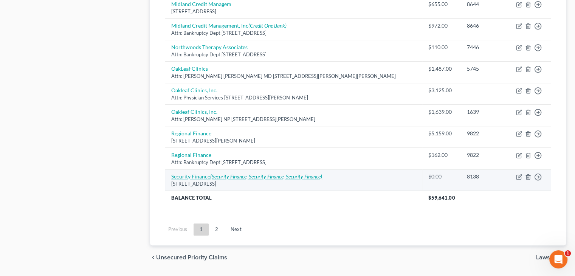
click at [209, 173] on link "Security Finance (Security Finance, Security Finance, Security Finance)" at bounding box center [246, 176] width 151 height 6
select select "42"
select select "0"
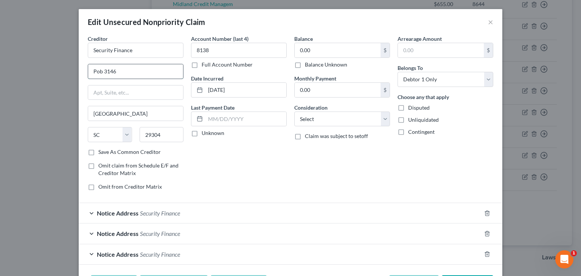
click at [99, 70] on input "Pob 3146" at bounding box center [135, 71] width 95 height 14
type input "POB 3146"
click at [234, 162] on div "Account Number (last 4) 8138 Full Account Number Date Incurred 09-02-2015 Last …" at bounding box center [238, 116] width 103 height 162
click at [484, 212] on icon "button" at bounding box center [487, 213] width 6 height 6
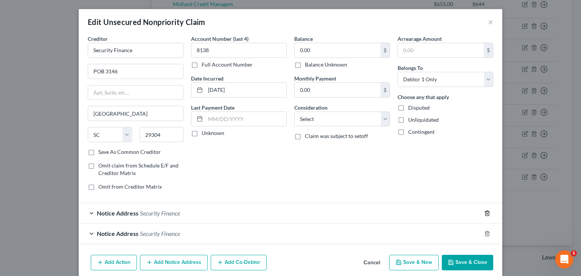
click at [484, 212] on icon "button" at bounding box center [487, 213] width 6 height 6
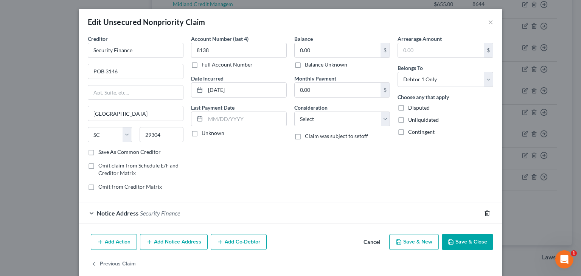
click at [484, 213] on icon "button" at bounding box center [487, 213] width 6 height 6
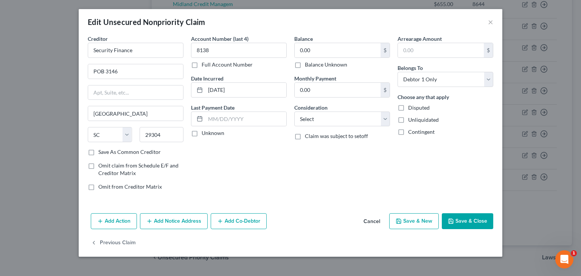
click at [475, 220] on button "Save & Close" at bounding box center [466, 221] width 51 height 16
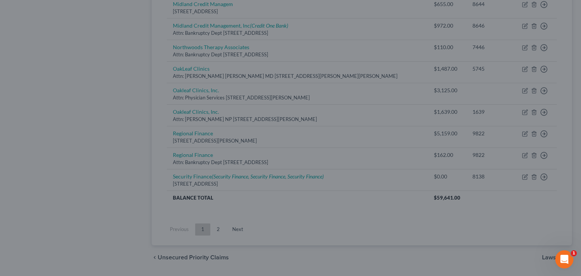
type input "0"
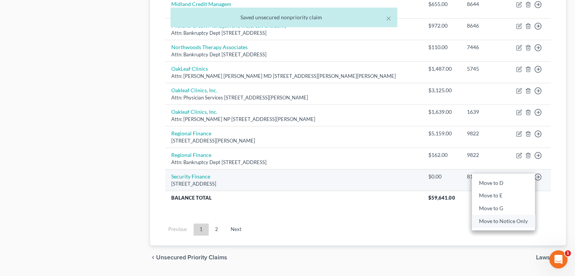
click at [493, 215] on link "Move to Notice Only" at bounding box center [503, 221] width 63 height 13
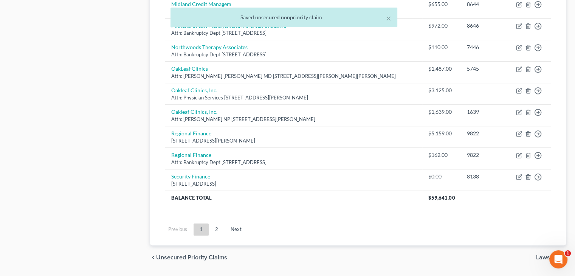
scroll to position [551, 0]
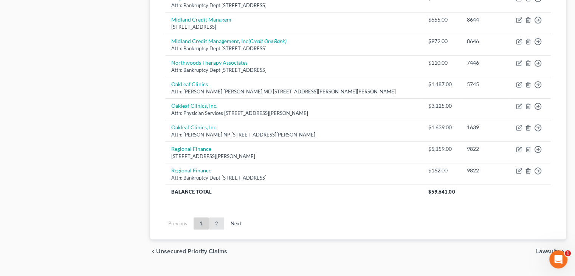
click at [220, 217] on link "2" at bounding box center [216, 223] width 15 height 12
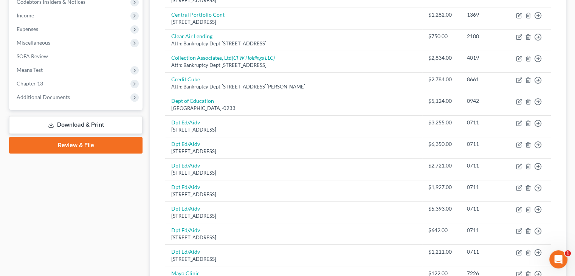
scroll to position [228, 0]
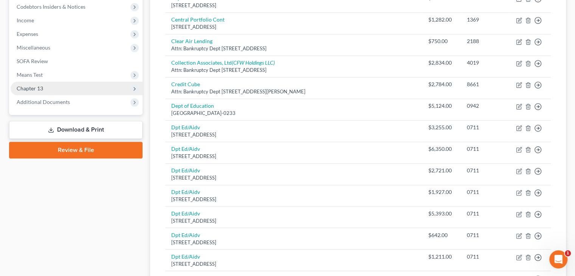
click at [55, 88] on span "Chapter 13" at bounding box center [77, 89] width 132 height 14
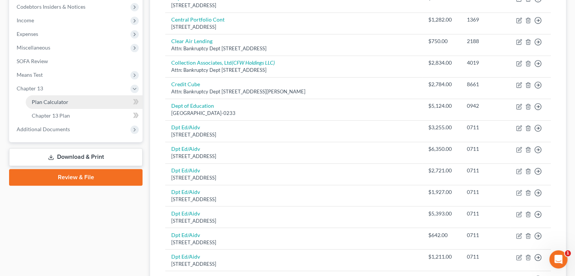
click at [50, 101] on span "Plan Calculator" at bounding box center [50, 102] width 37 height 6
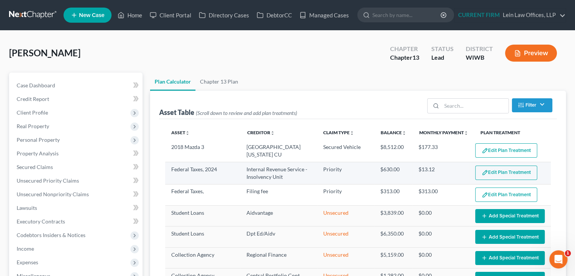
select select "47"
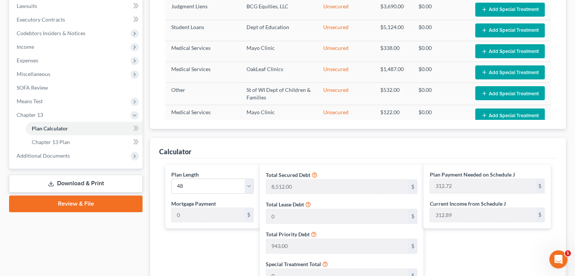
scroll to position [189, 0]
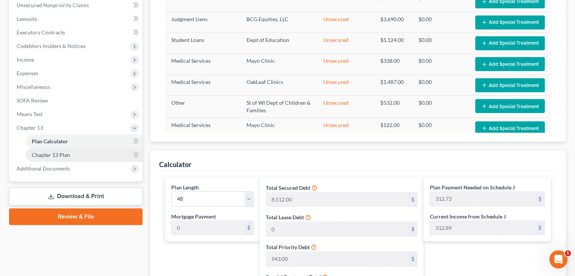
click at [41, 153] on span "Chapter 13 Plan" at bounding box center [51, 155] width 38 height 6
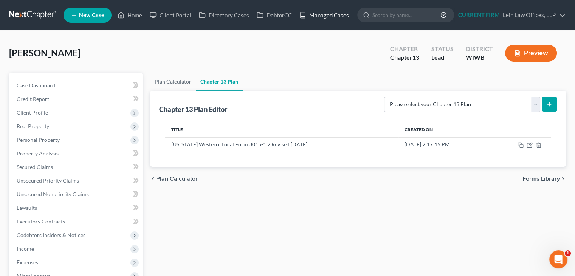
click at [334, 17] on link "Managed Cases" at bounding box center [324, 15] width 57 height 14
